Goal: Task Accomplishment & Management: Use online tool/utility

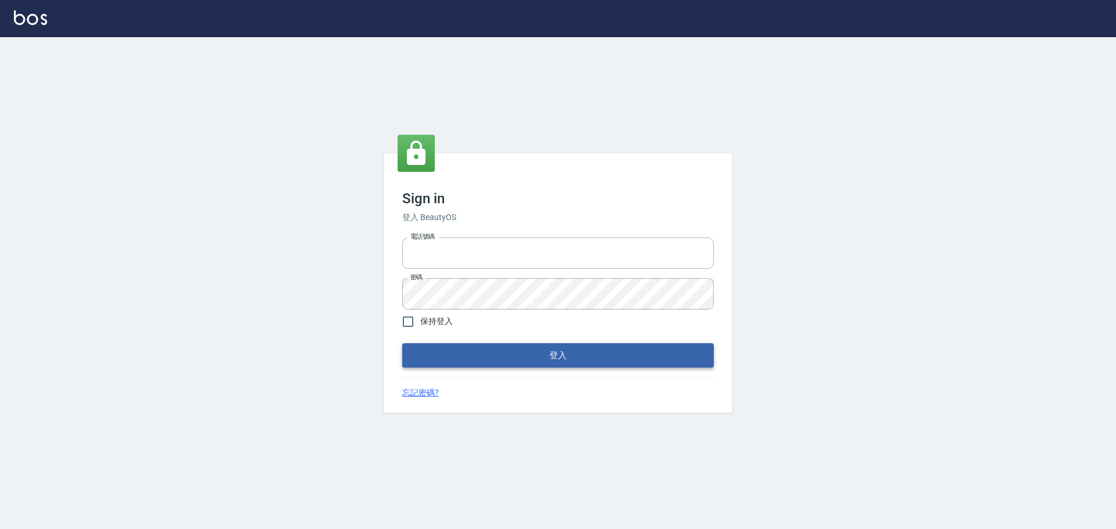
type input "0976821822"
click at [506, 348] on button "登入" at bounding box center [557, 355] width 311 height 24
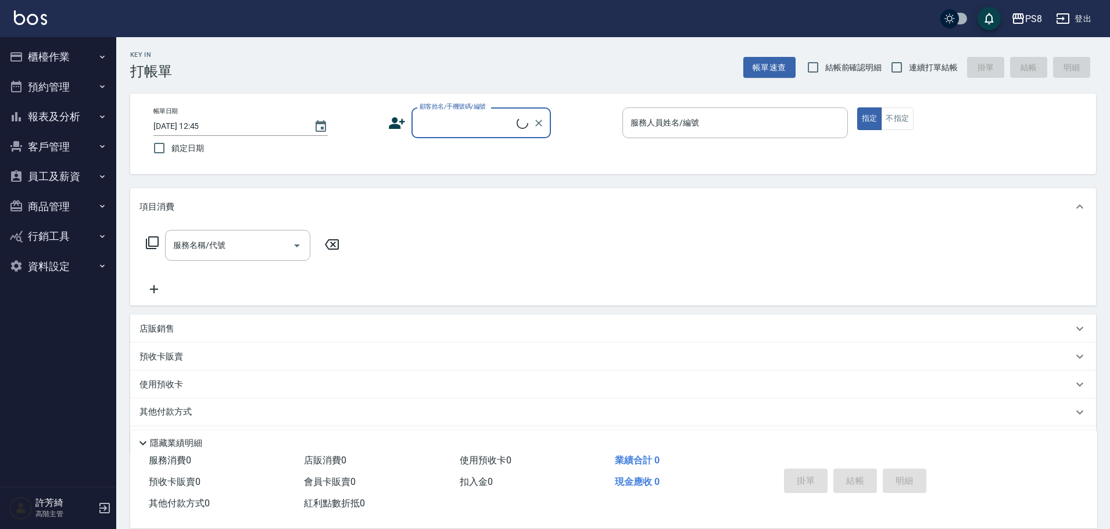
click at [58, 57] on button "櫃檯作業" at bounding box center [58, 57] width 107 height 30
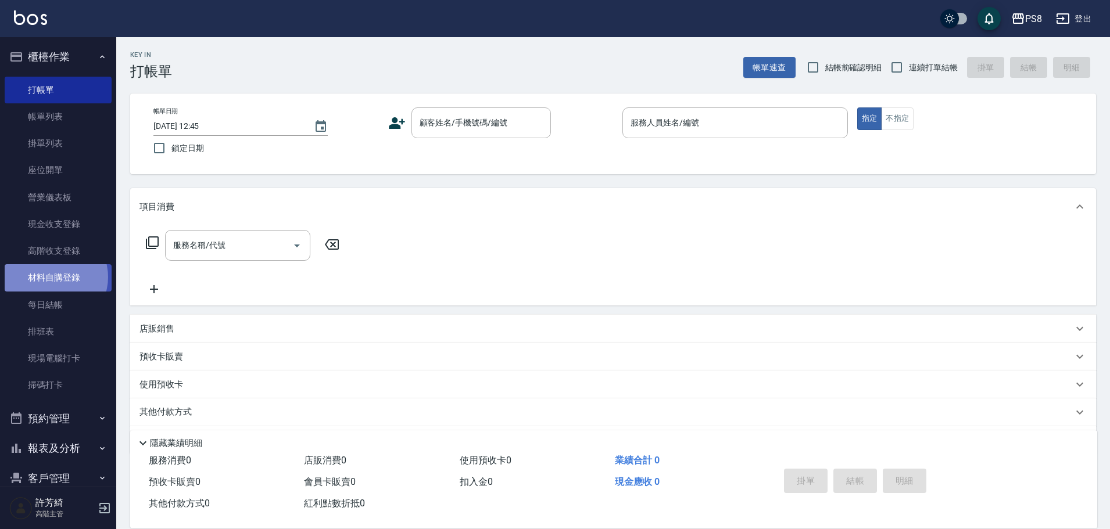
click at [51, 277] on link "材料自購登錄" at bounding box center [58, 277] width 107 height 27
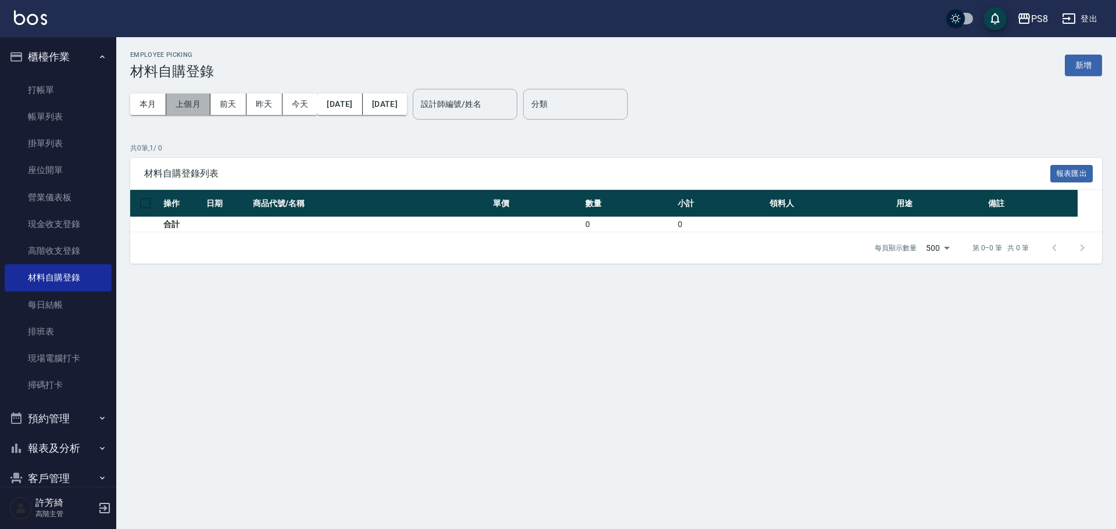
click at [185, 96] on button "上個月" at bounding box center [188, 104] width 44 height 21
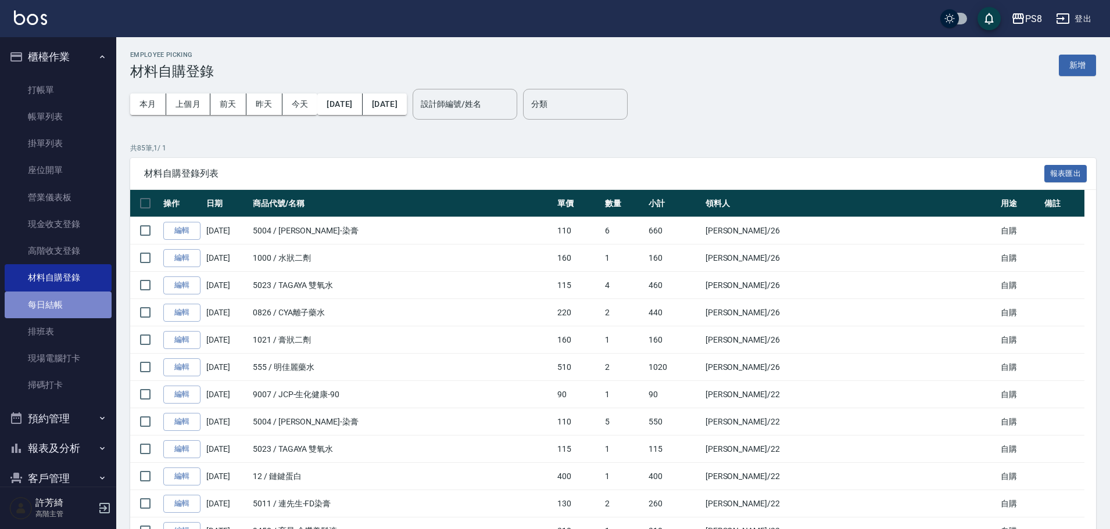
click at [60, 306] on link "每日結帳" at bounding box center [58, 305] width 107 height 27
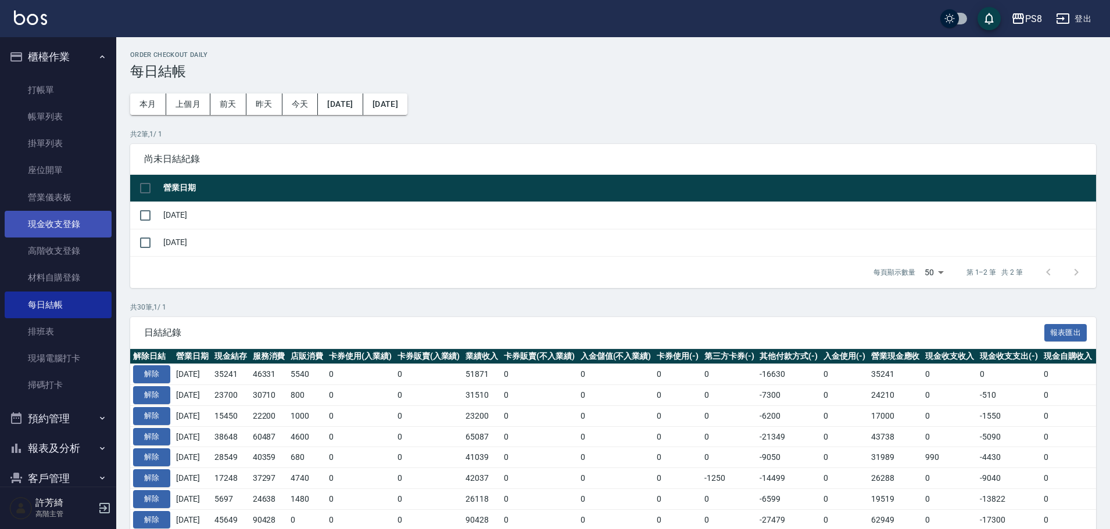
click at [64, 225] on link "現金收支登錄" at bounding box center [58, 224] width 107 height 27
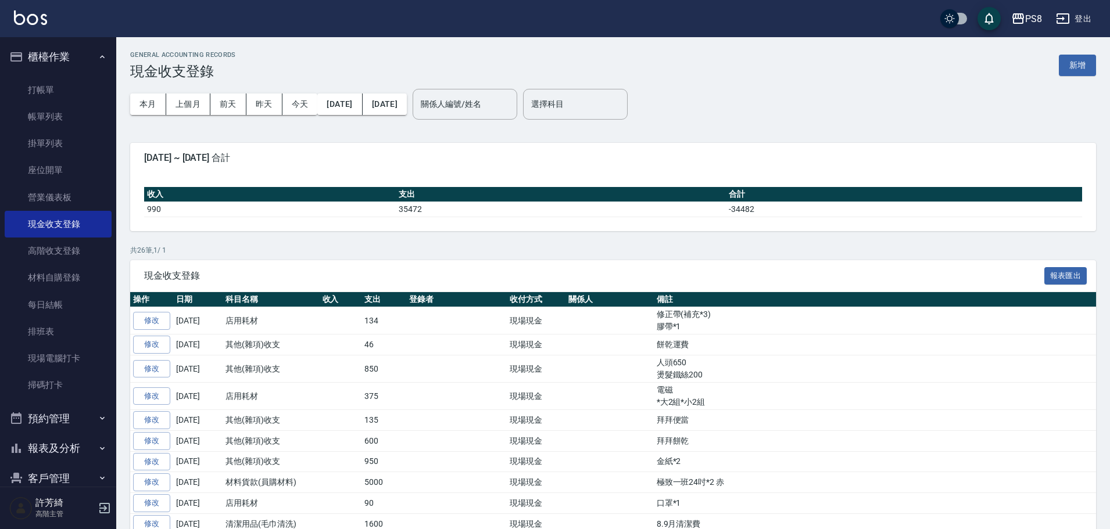
click at [33, 19] on img at bounding box center [30, 17] width 33 height 15
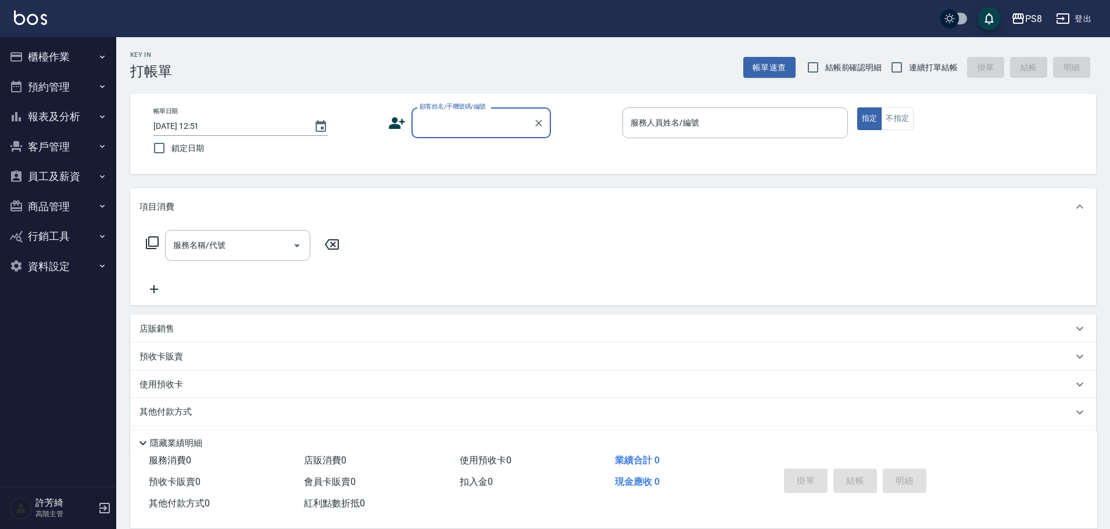
click at [58, 57] on button "櫃檯作業" at bounding box center [58, 57] width 107 height 30
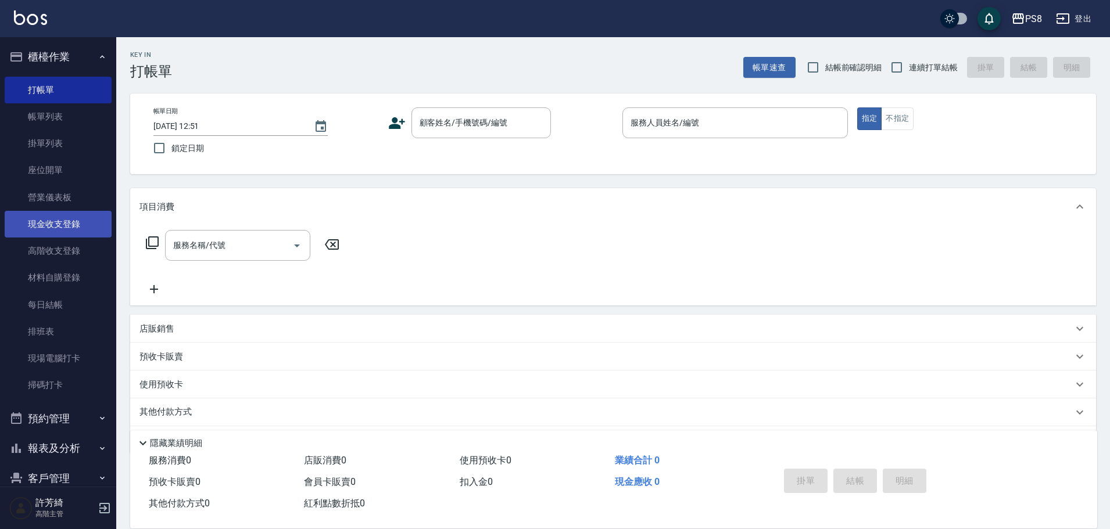
click at [46, 223] on link "現金收支登錄" at bounding box center [58, 224] width 107 height 27
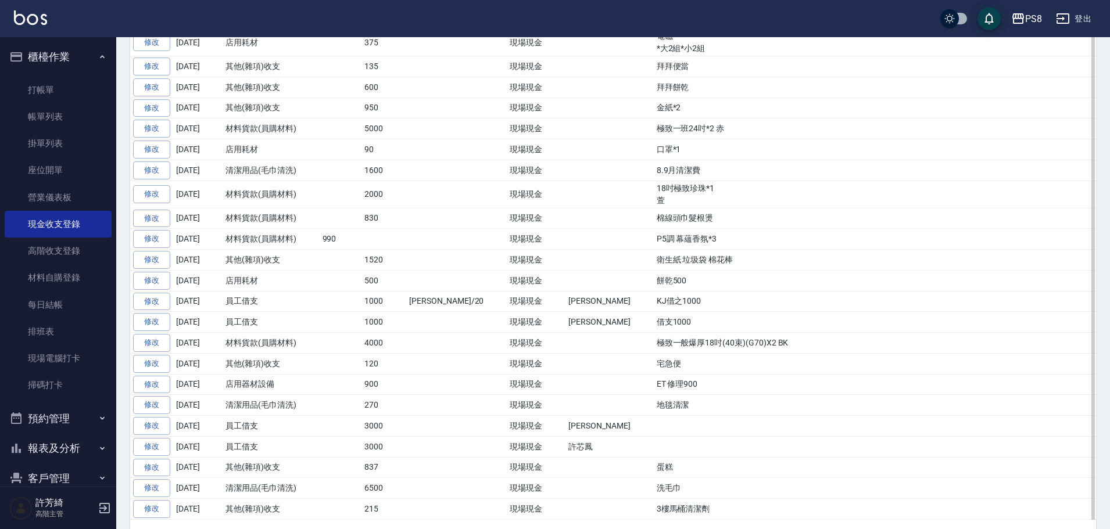
scroll to position [396, 0]
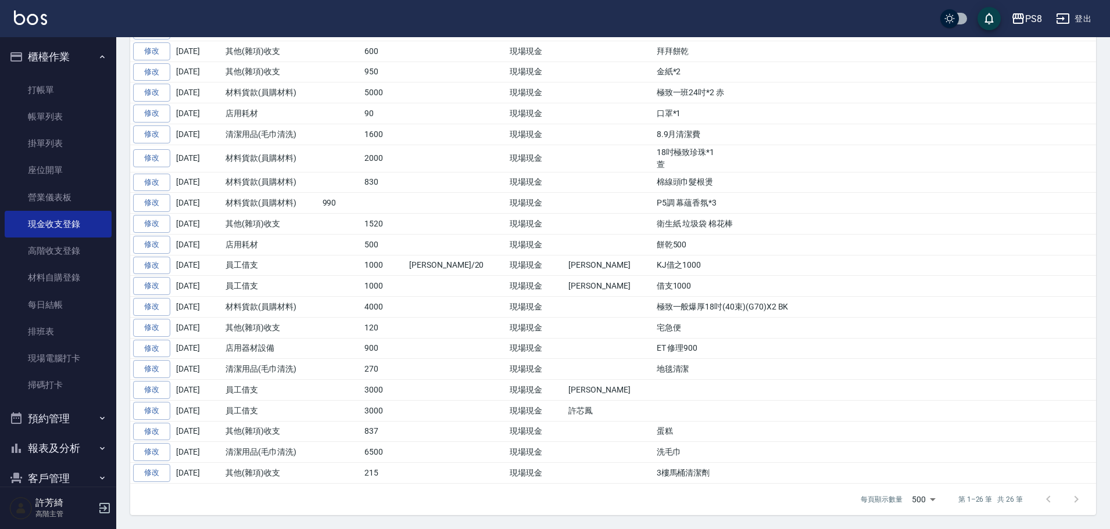
click at [33, 24] on link at bounding box center [30, 18] width 33 height 17
